Goal: Task Accomplishment & Management: Use online tool/utility

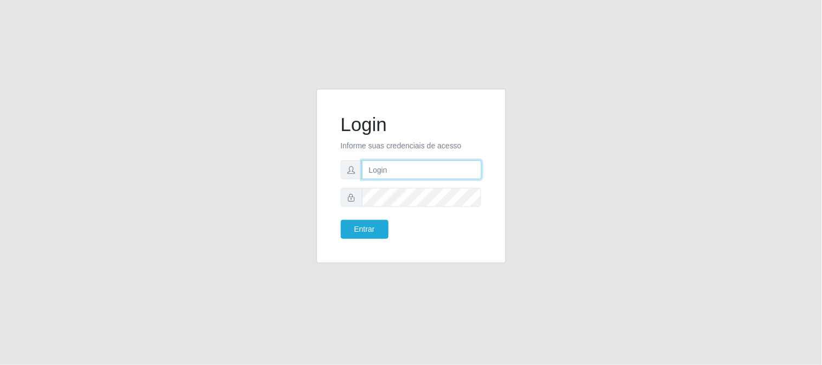
click at [459, 168] on input "text" at bounding box center [422, 169] width 120 height 19
type input "[EMAIL_ADDRESS][DOMAIN_NAME]"
click at [425, 207] on form "Login Informe suas credenciais de acesso [EMAIL_ADDRESS][DOMAIN_NAME] Entrar" at bounding box center [411, 176] width 141 height 126
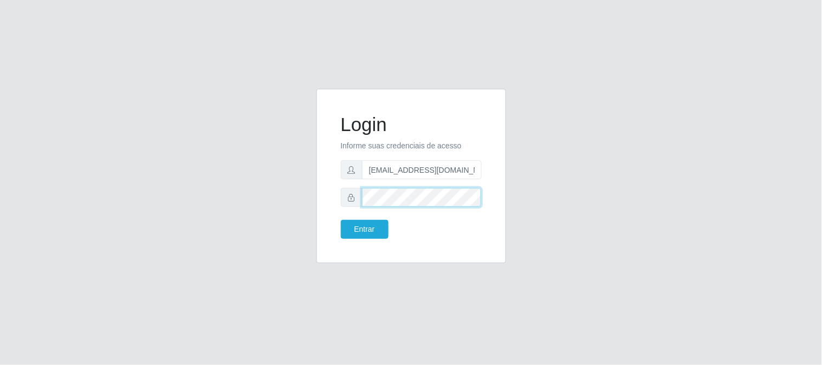
click at [341, 220] on button "Entrar" at bounding box center [365, 229] width 48 height 19
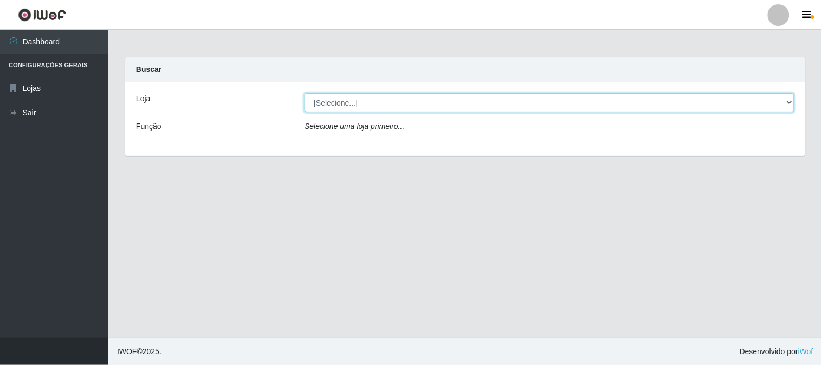
click at [792, 104] on select "[Selecione...] Queiroz Atacadão - [GEOGRAPHIC_DATA]" at bounding box center [549, 102] width 490 height 19
select select "464"
click at [304, 93] on select "[Selecione...] Queiroz Atacadão - [GEOGRAPHIC_DATA]" at bounding box center [549, 102] width 490 height 19
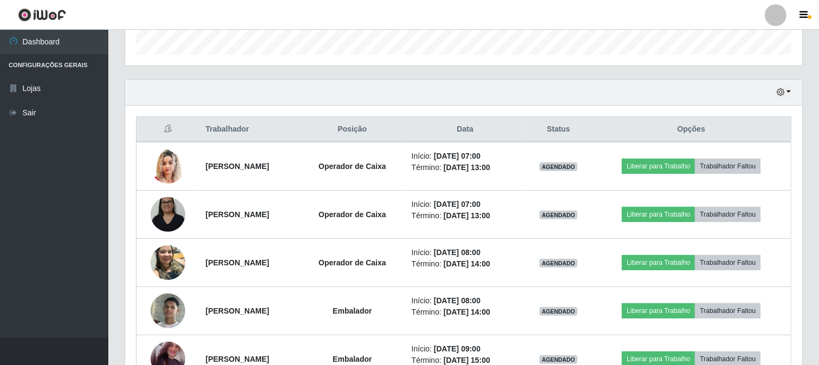
scroll to position [301, 0]
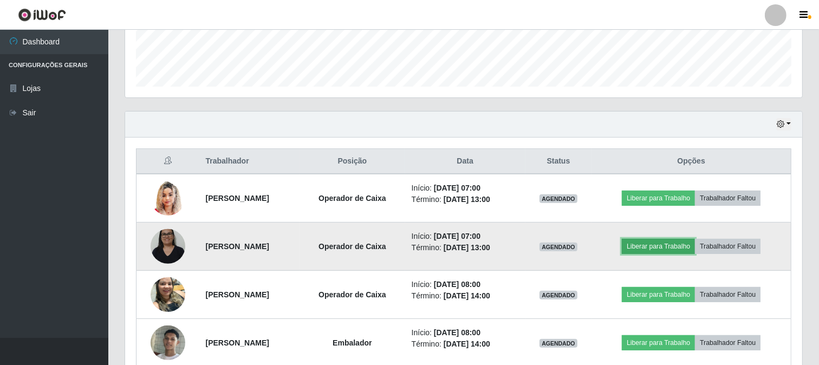
click at [675, 245] on button "Liberar para Trabalho" at bounding box center [658, 246] width 73 height 15
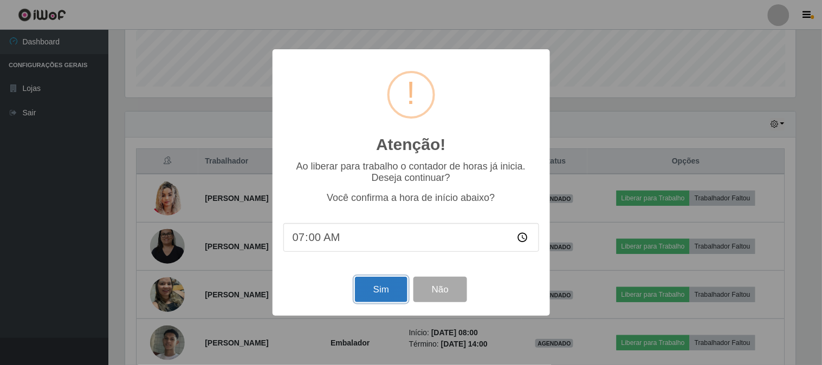
click at [373, 288] on button "Sim" at bounding box center [381, 289] width 53 height 25
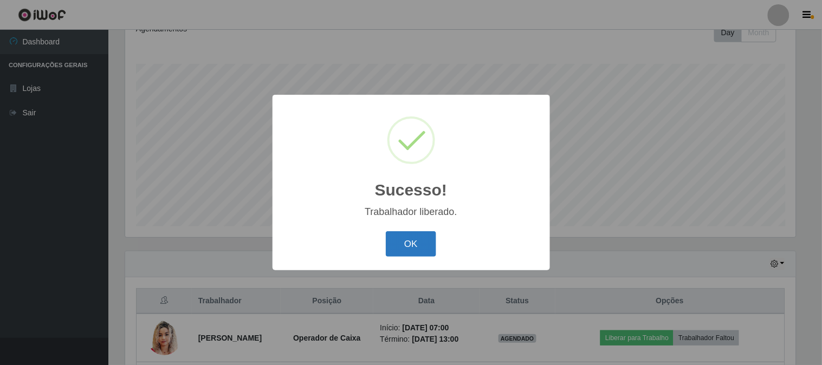
click at [428, 245] on button "OK" at bounding box center [411, 243] width 50 height 25
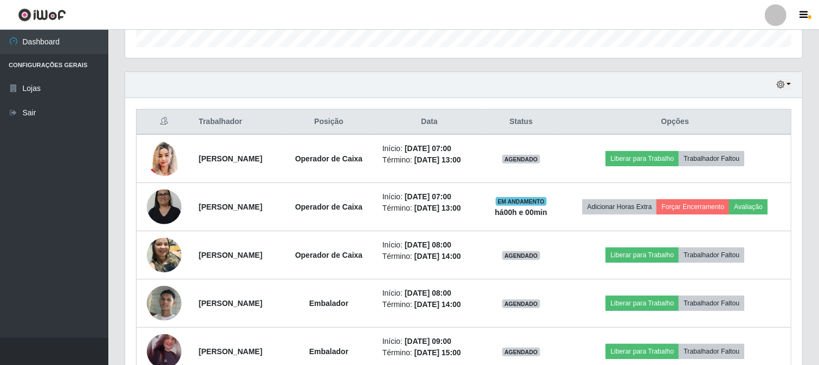
scroll to position [342, 0]
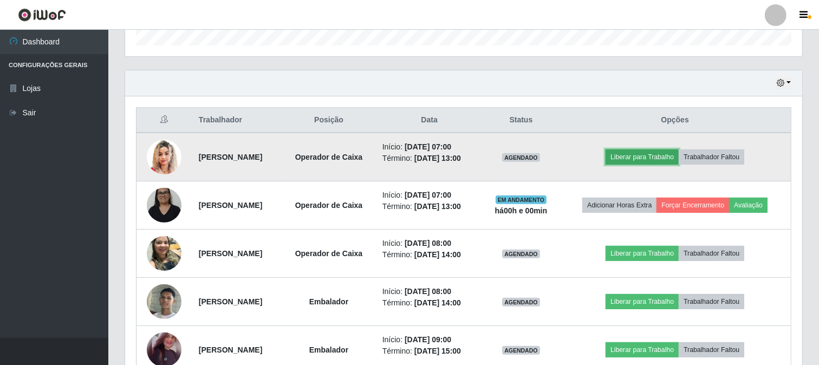
click at [648, 164] on button "Liberar para Trabalho" at bounding box center [642, 156] width 73 height 15
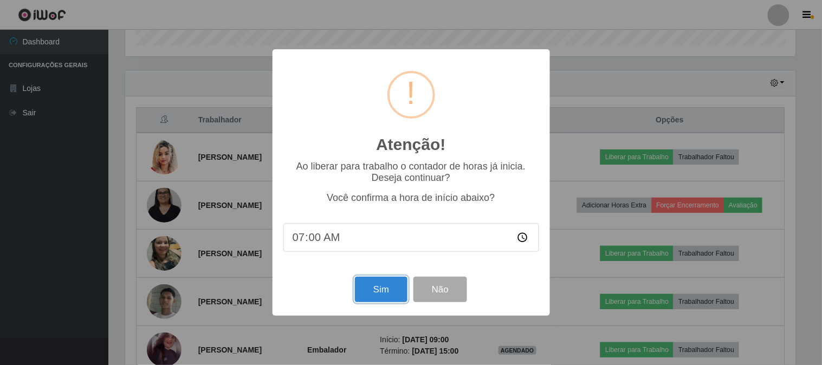
drag, startPoint x: 387, startPoint y: 285, endPoint x: 382, endPoint y: 289, distance: 5.8
click at [385, 286] on button "Sim" at bounding box center [381, 289] width 53 height 25
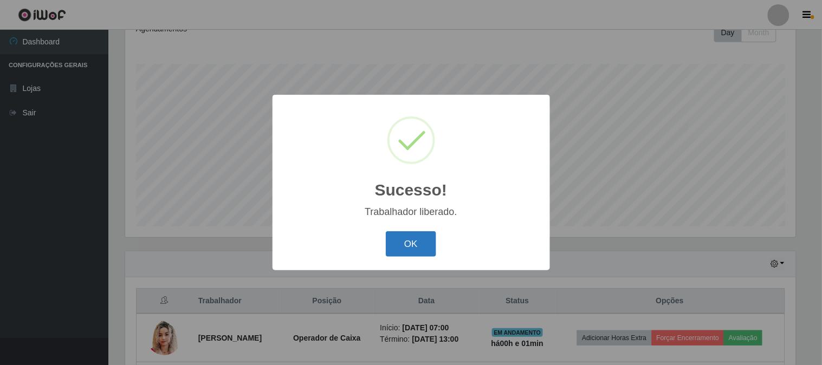
click at [414, 241] on button "OK" at bounding box center [411, 243] width 50 height 25
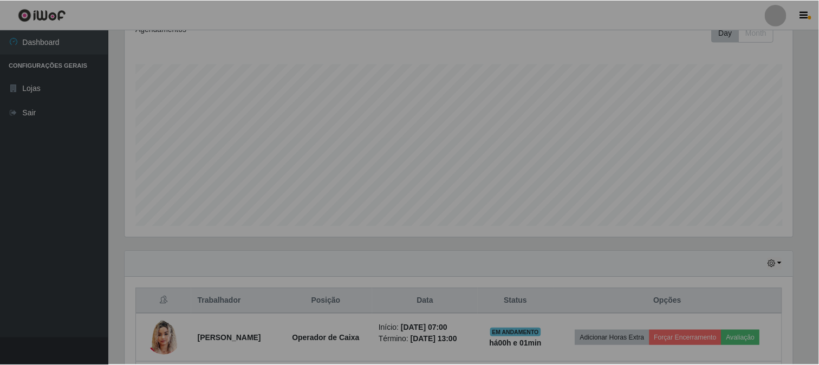
scroll to position [224, 677]
